Goal: Information Seeking & Learning: Find specific fact

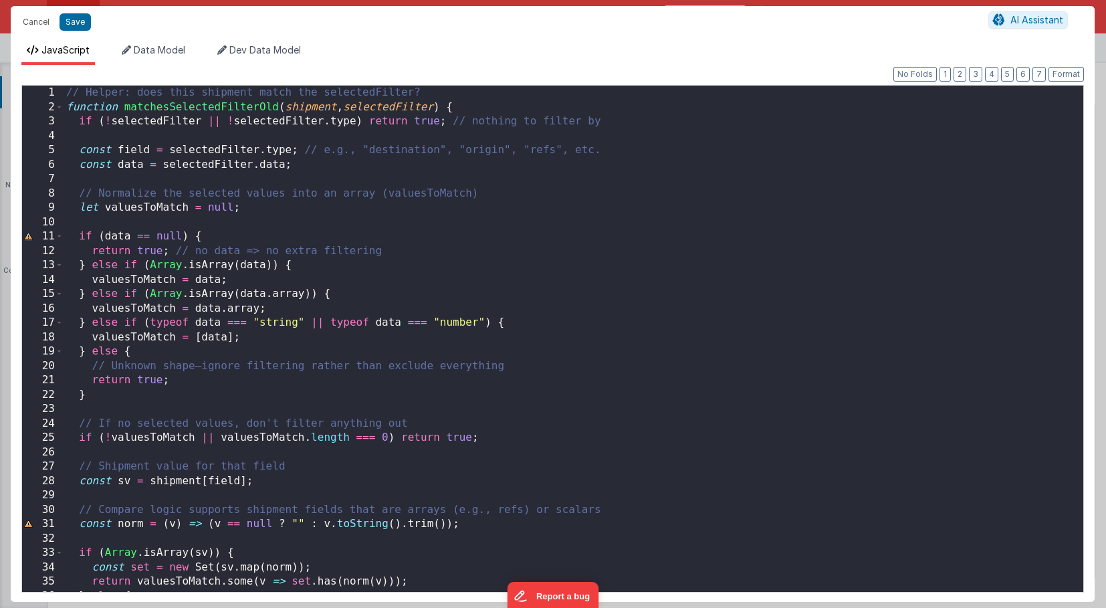
scroll to position [109, 0]
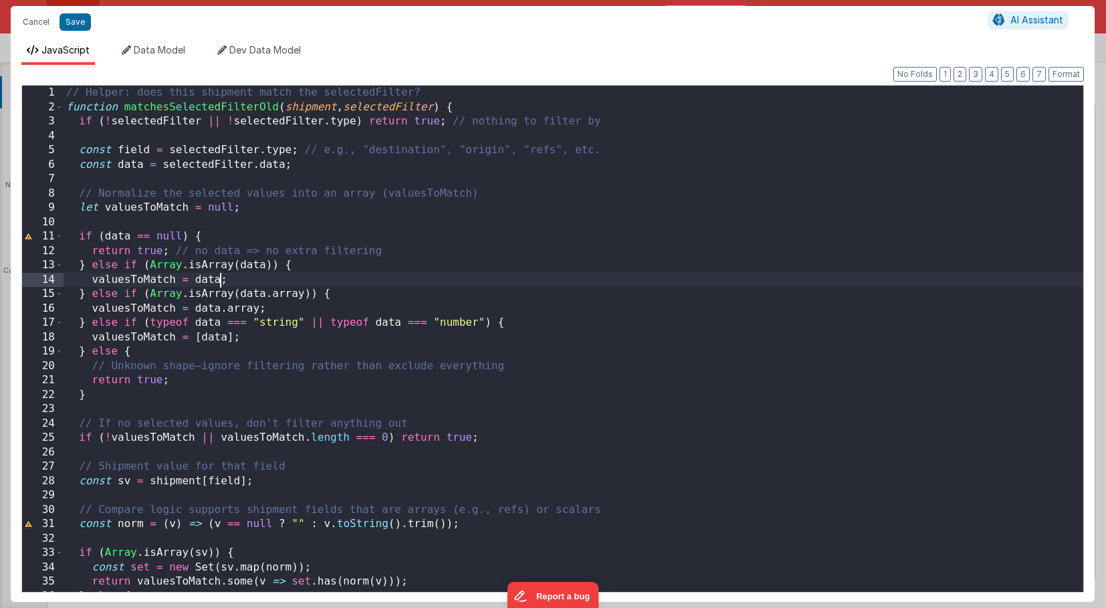
click at [222, 280] on div "// Helper: does this shipment match the selectedFilter? function matchesSelecte…" at bounding box center [573, 353] width 1019 height 535
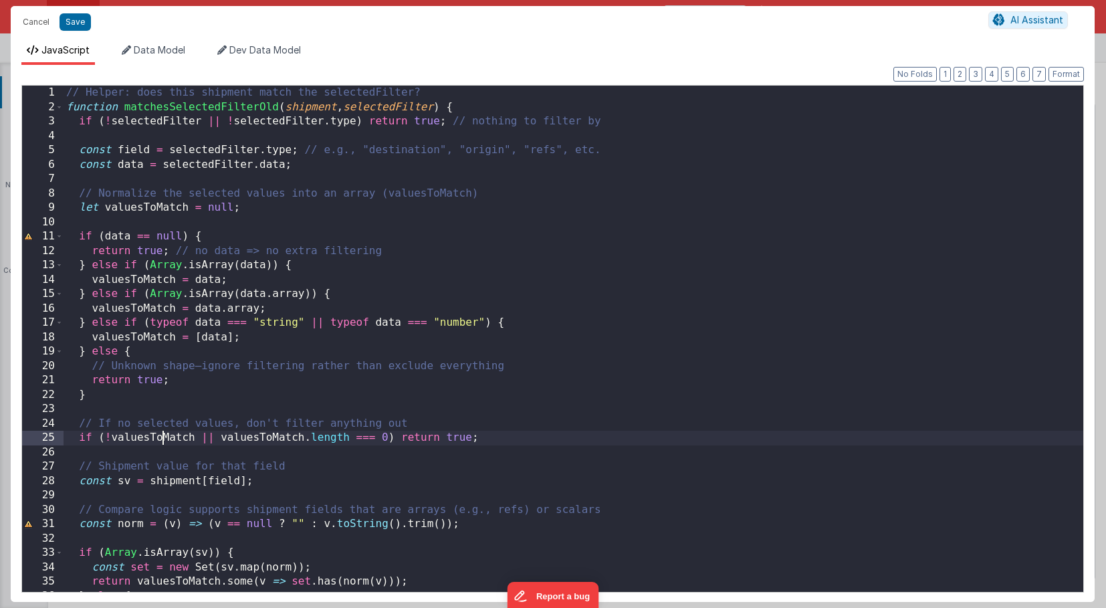
click at [160, 439] on div "// Helper: does this shipment match the selectedFilter? function matchesSelecte…" at bounding box center [573, 353] width 1019 height 535
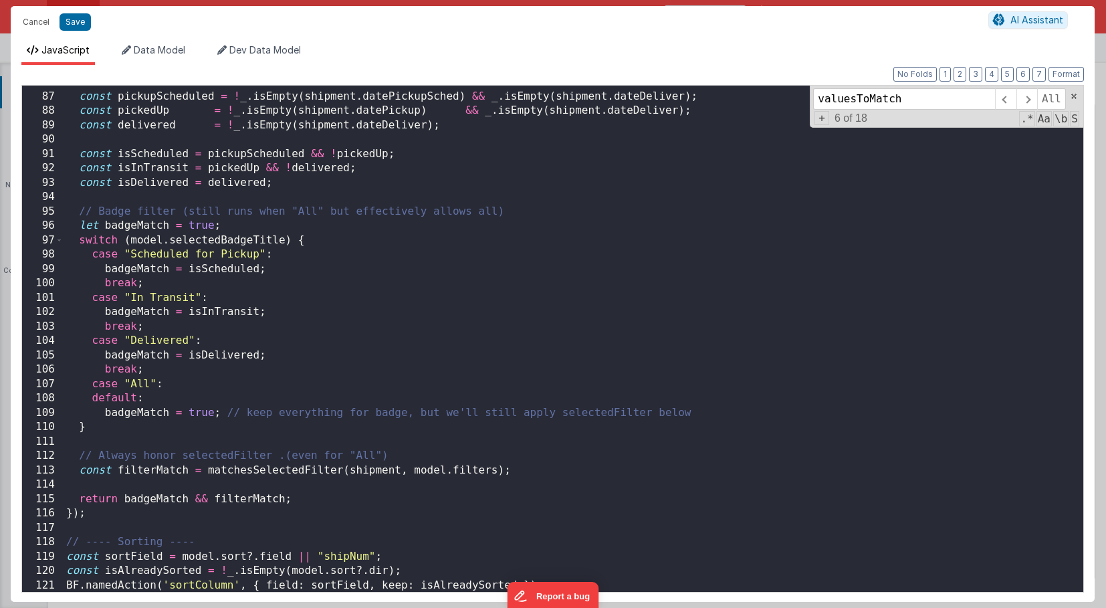
scroll to position [1232, 0]
click at [231, 504] on div "const pickupScheduled = ! _ . isEmpty ( shipment . datePickupSched ) && _ . isE…" at bounding box center [573, 342] width 1019 height 535
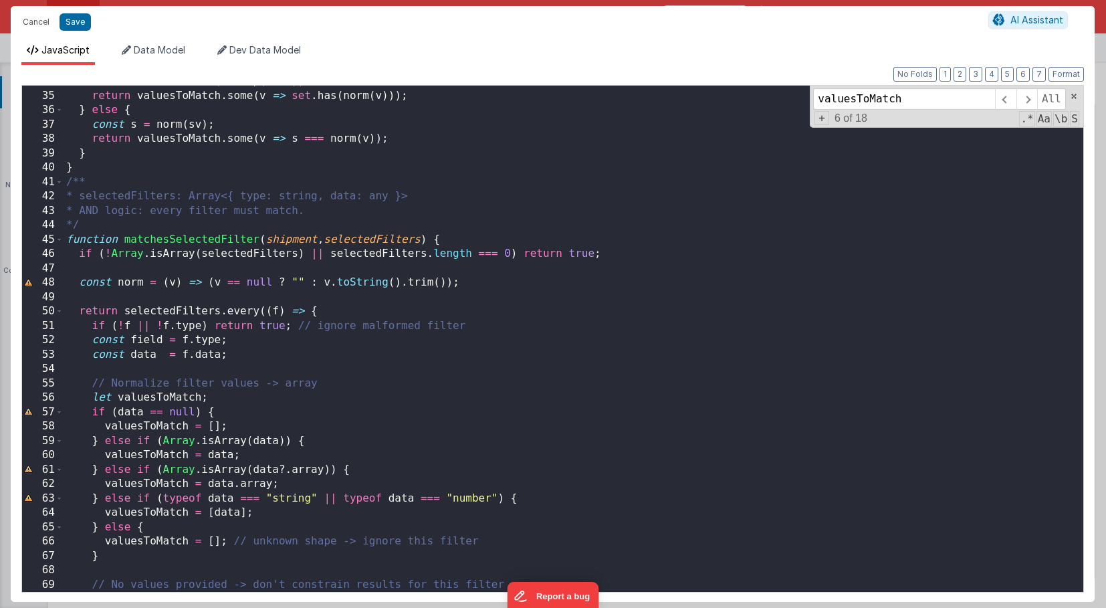
scroll to position [485, 0]
click at [66, 243] on div "const set = new Set ( sv . map ( norm )) ; return valuesToMatch . some ( v => s…" at bounding box center [573, 341] width 1019 height 535
click at [60, 239] on span at bounding box center [58, 240] width 7 height 15
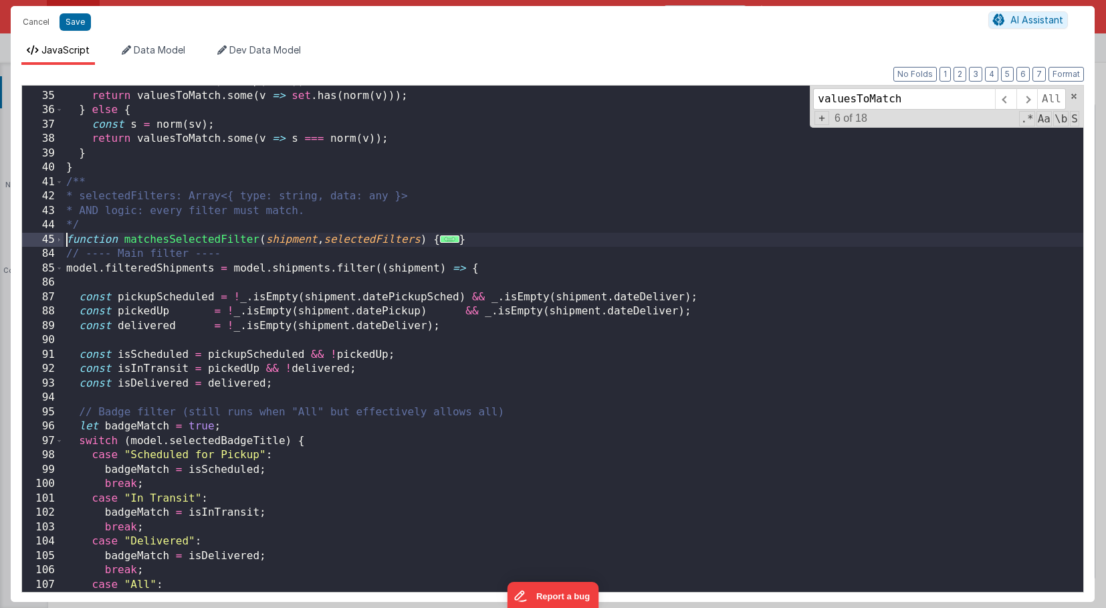
click at [150, 252] on div "const set = new Set ( sv . map ( norm )) ; return valuesToMatch . some ( v => s…" at bounding box center [573, 341] width 1019 height 535
click at [156, 241] on div "const set = new Set ( sv . map ( norm )) ; return valuesToMatch . some ( v => s…" at bounding box center [573, 341] width 1019 height 535
type input "matchesSelectedFilter"
click at [1001, 96] on span at bounding box center [1005, 98] width 21 height 21
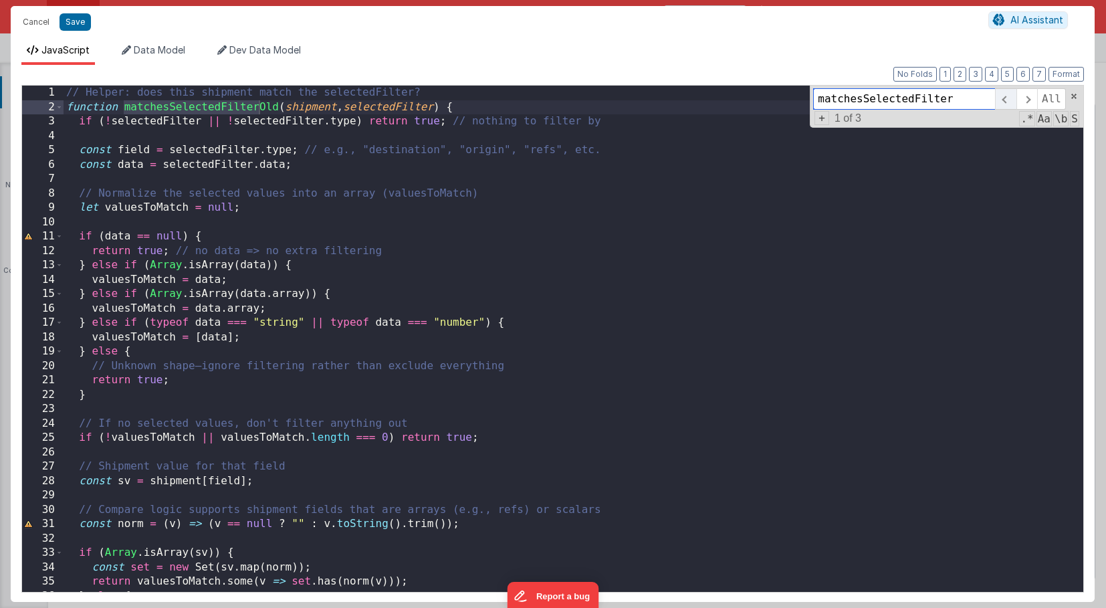
scroll to position [0, 0]
click at [1024, 101] on span at bounding box center [1026, 98] width 21 height 21
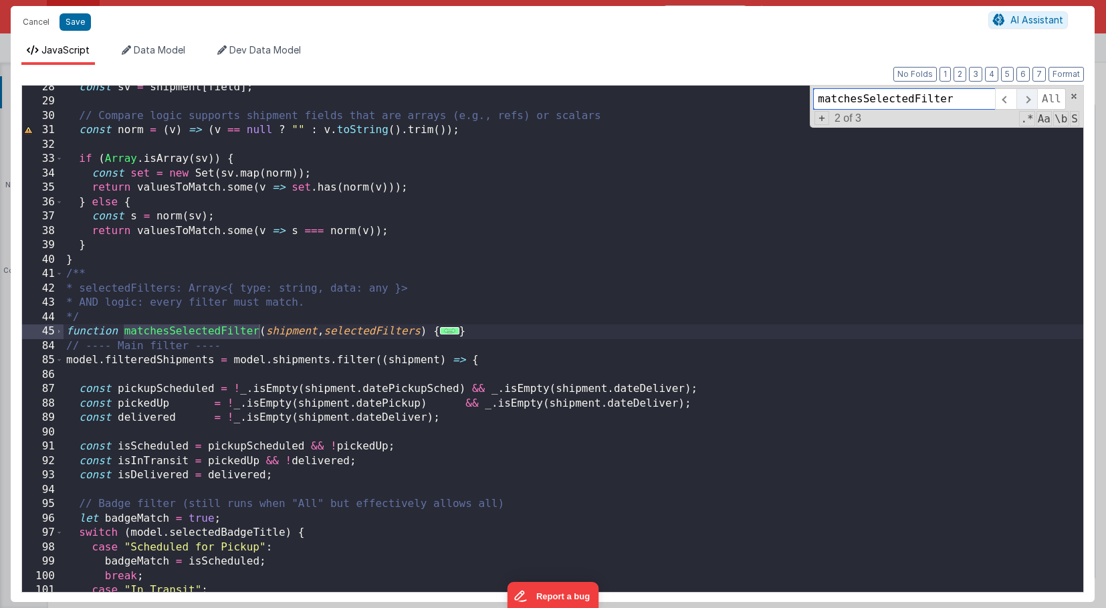
click at [1024, 101] on span at bounding box center [1026, 98] width 21 height 21
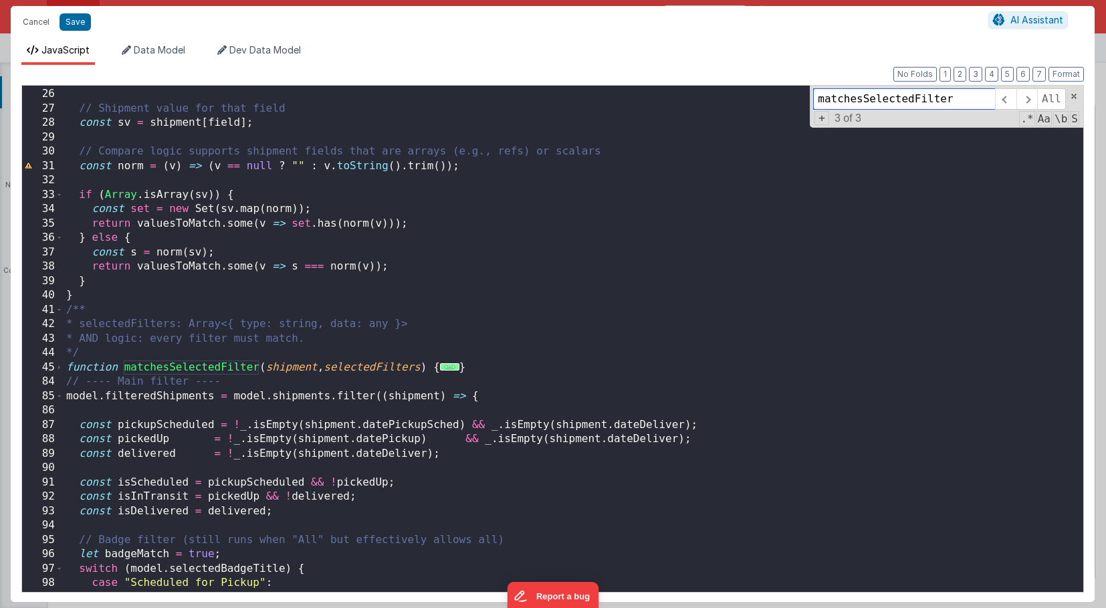
scroll to position [321, 0]
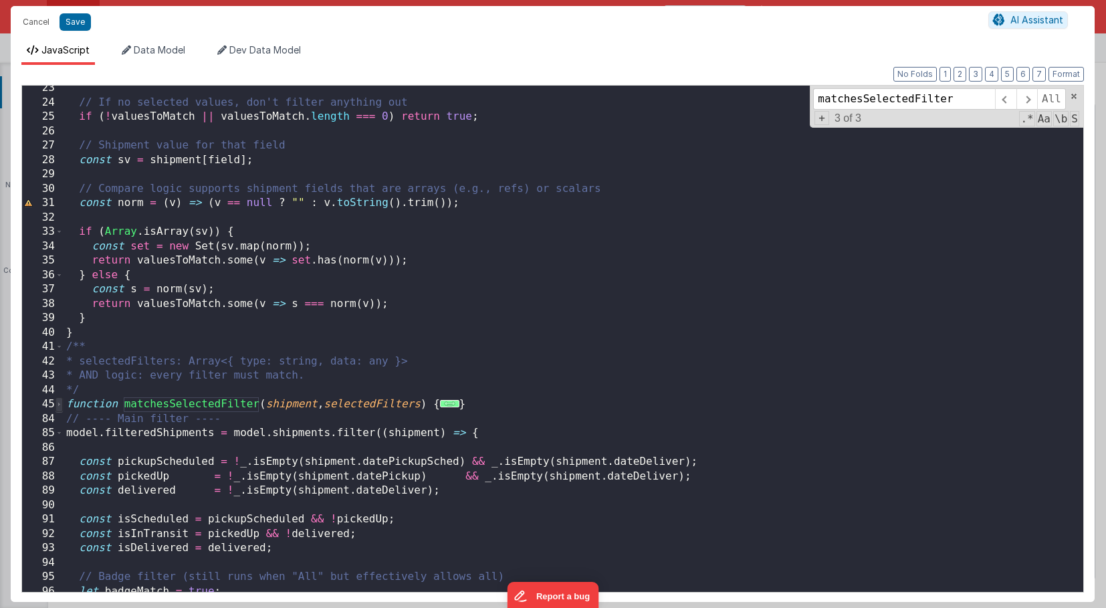
click at [57, 404] on span at bounding box center [58, 404] width 7 height 15
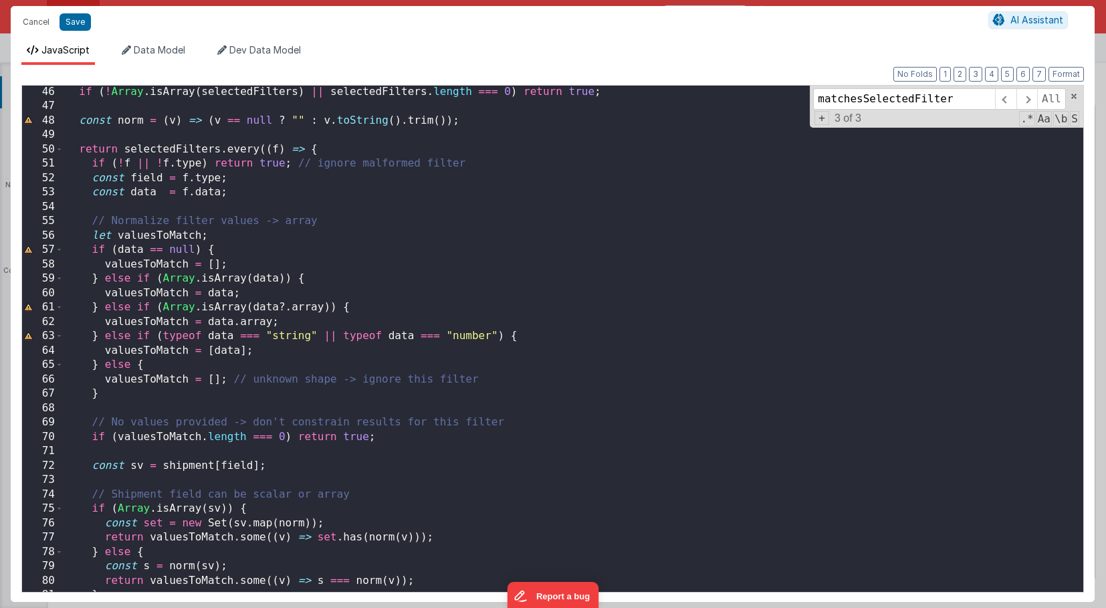
scroll to position [652, 0]
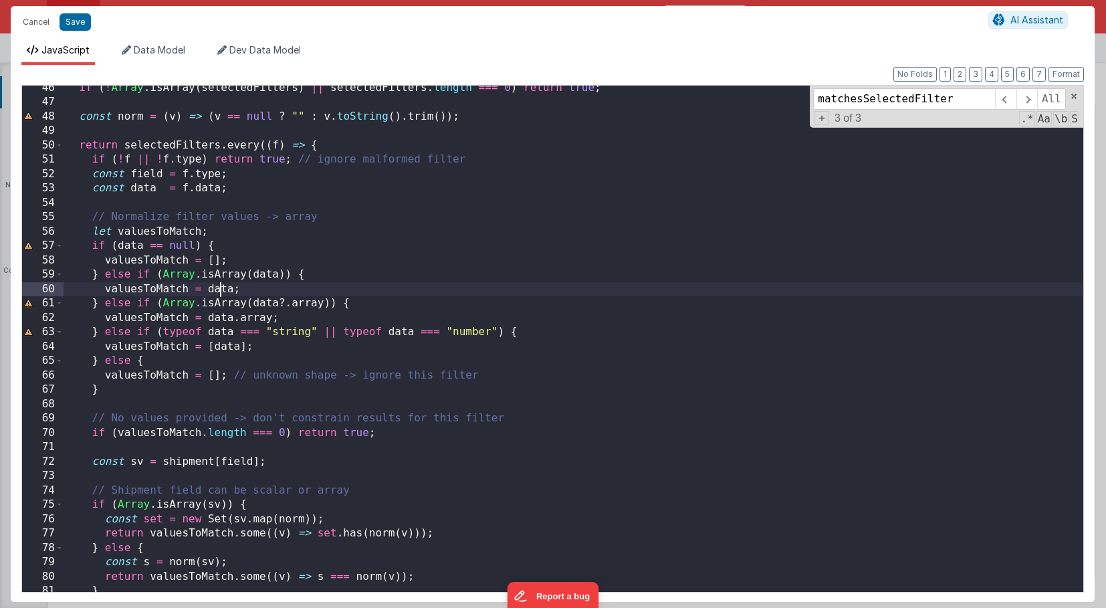
click at [222, 287] on div "if ( ! [GEOGRAPHIC_DATA] . isArray ( selectedFilters ) || selectedFilters . len…" at bounding box center [573, 348] width 1019 height 535
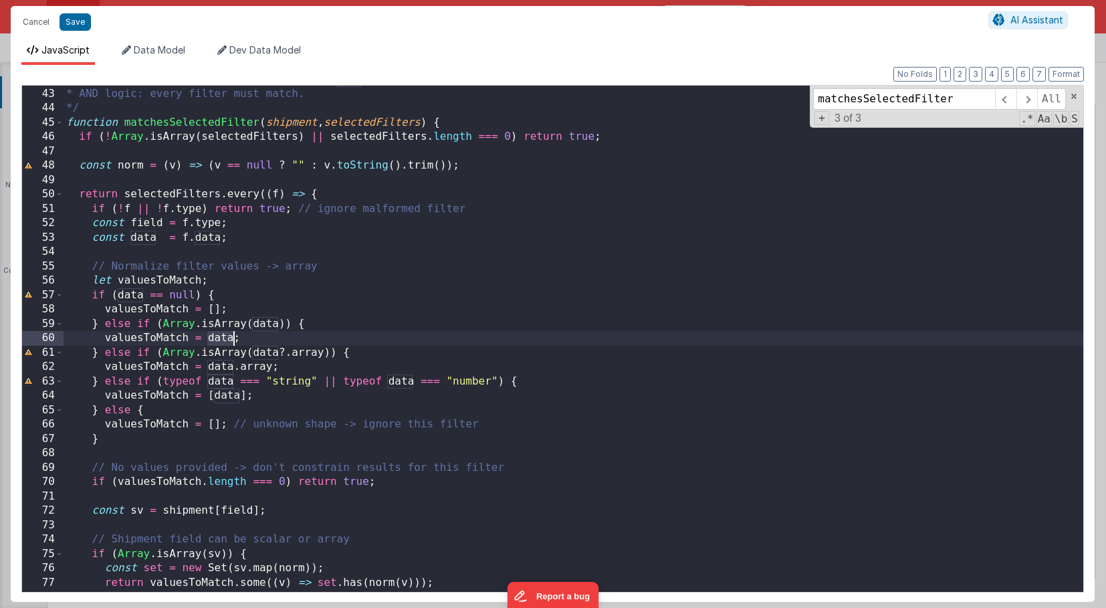
scroll to position [602, 0]
click at [203, 348] on div "* selectedFilters: Array<{ type: string, data: any }> * AND logic: every filter…" at bounding box center [573, 339] width 1019 height 535
click at [238, 364] on div "* selectedFilters: Array<{ type: string, data: any }> * AND logic: every filter…" at bounding box center [573, 339] width 1019 height 535
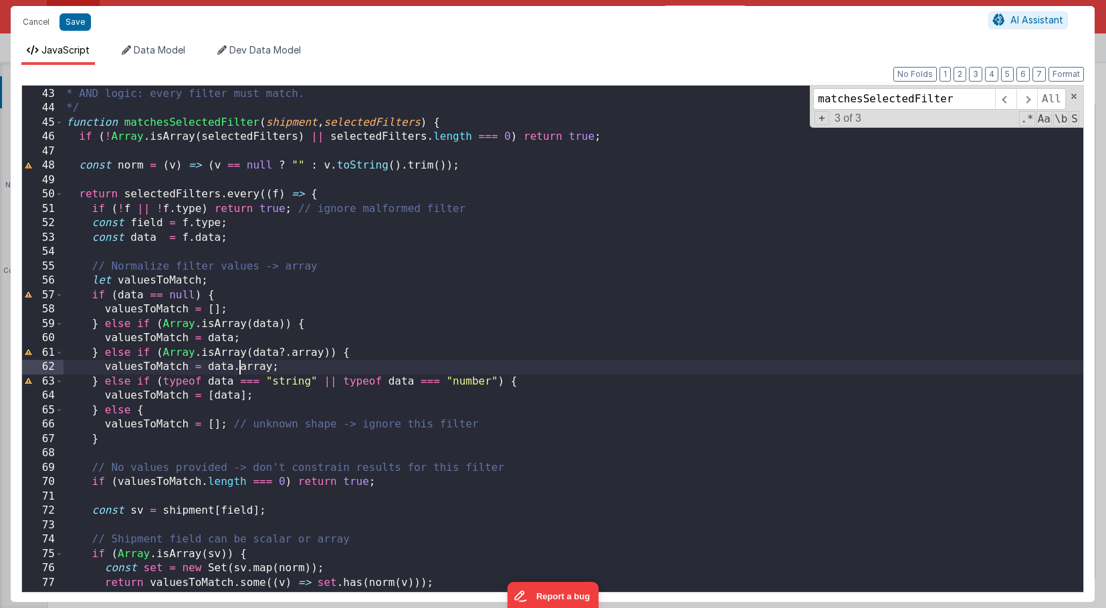
click at [188, 350] on div "* selectedFilters: Array<{ type: string, data: any }> * AND logic: every filter…" at bounding box center [573, 339] width 1019 height 535
click at [137, 249] on div "* selectedFilters: Array<{ type: string, data: any }> * AND logic: every filter…" at bounding box center [573, 339] width 1019 height 535
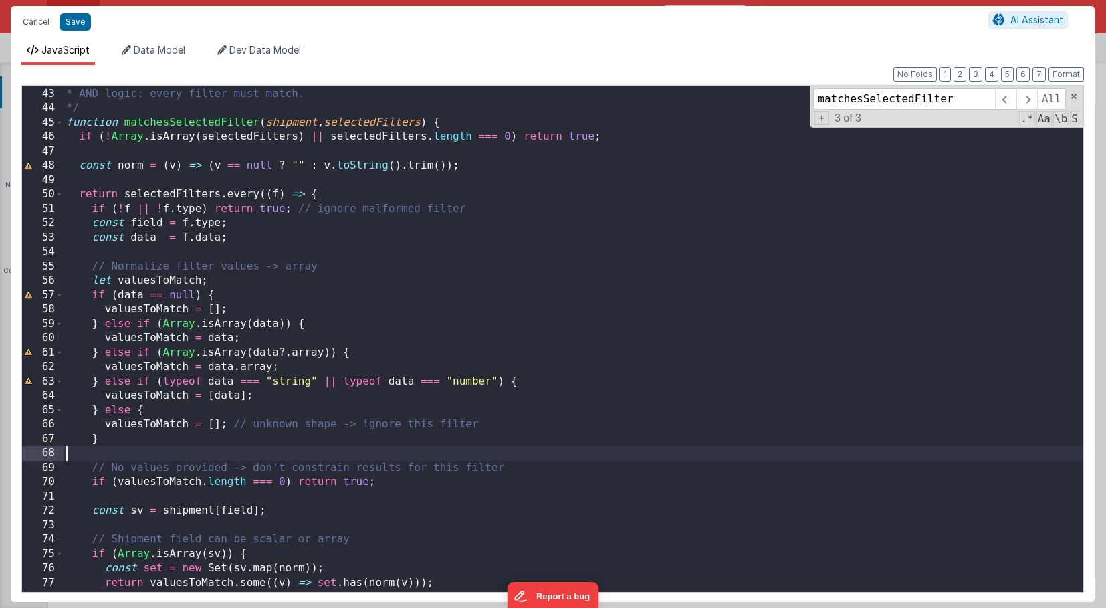
click at [114, 452] on div "* selectedFilters: Array<{ type: string, data: any }> * AND logic: every filter…" at bounding box center [573, 339] width 1019 height 535
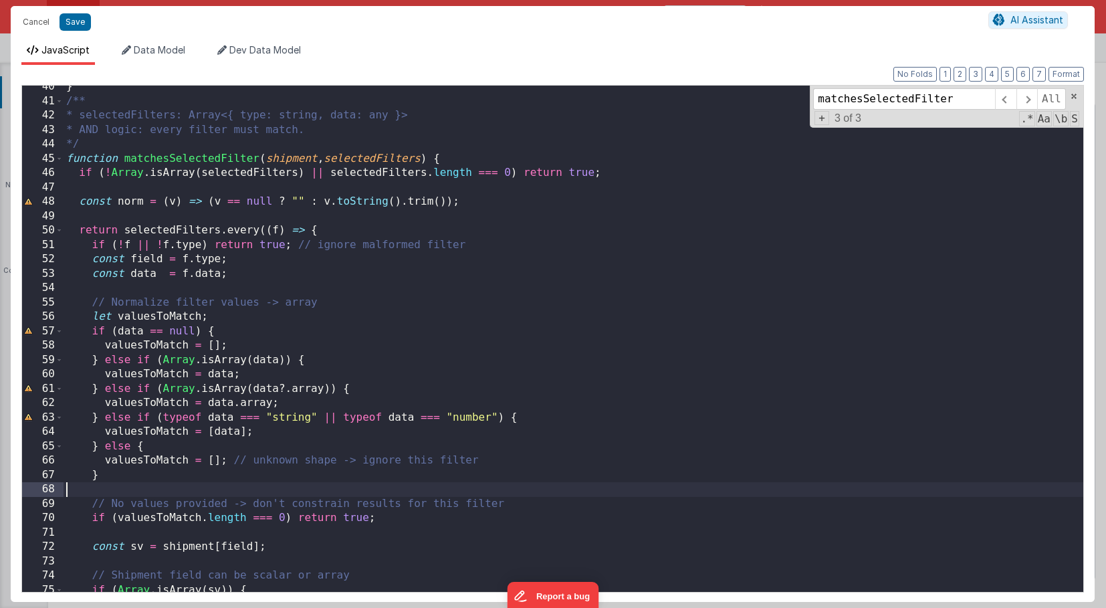
scroll to position [538, 0]
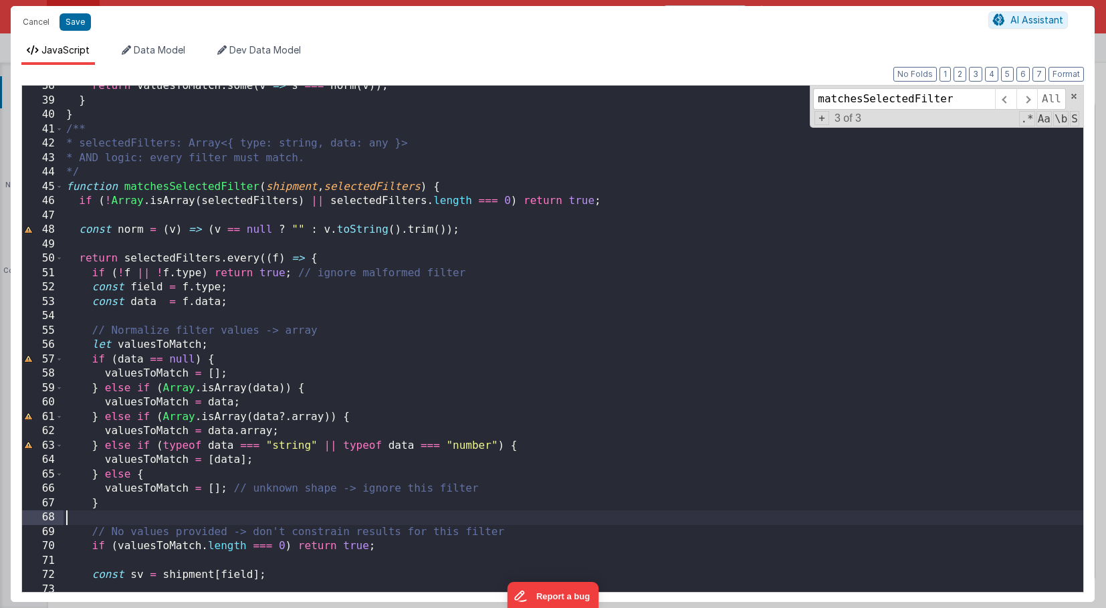
click at [149, 191] on div "return valuesToMatch . some ( v => s === norm ( v )) ; } } /** * selectedFilter…" at bounding box center [573, 346] width 1019 height 535
